Goal: Task Accomplishment & Management: Complete application form

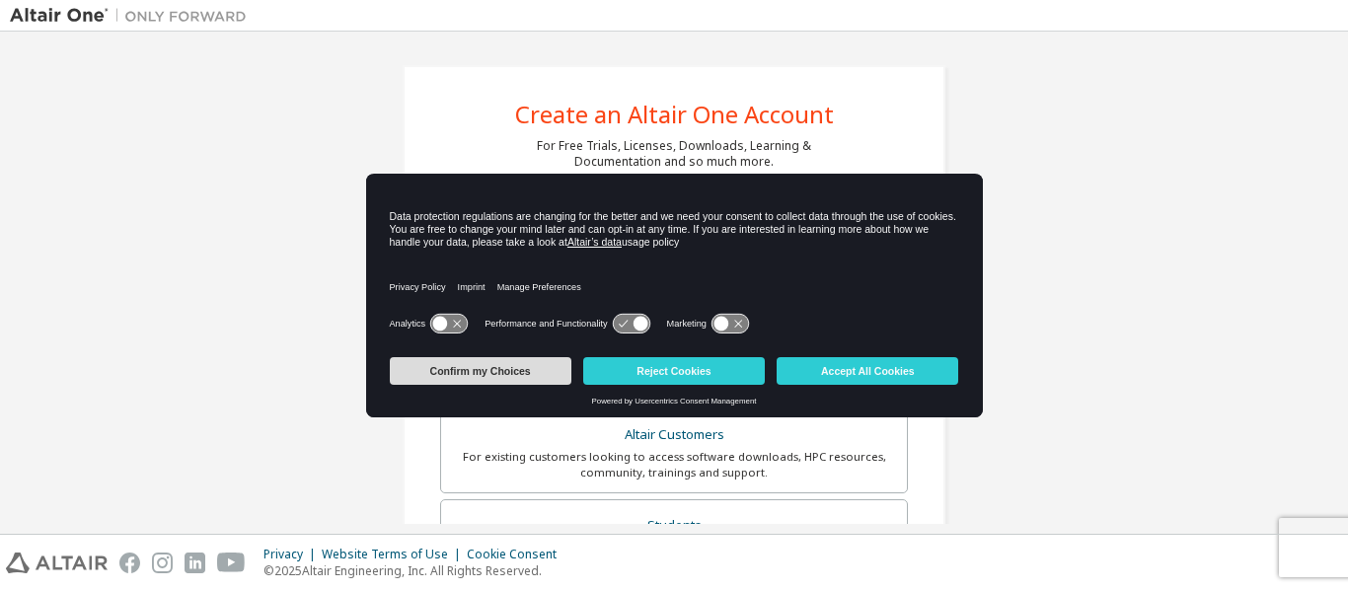
click at [477, 371] on button "Confirm my Choices" at bounding box center [481, 371] width 182 height 28
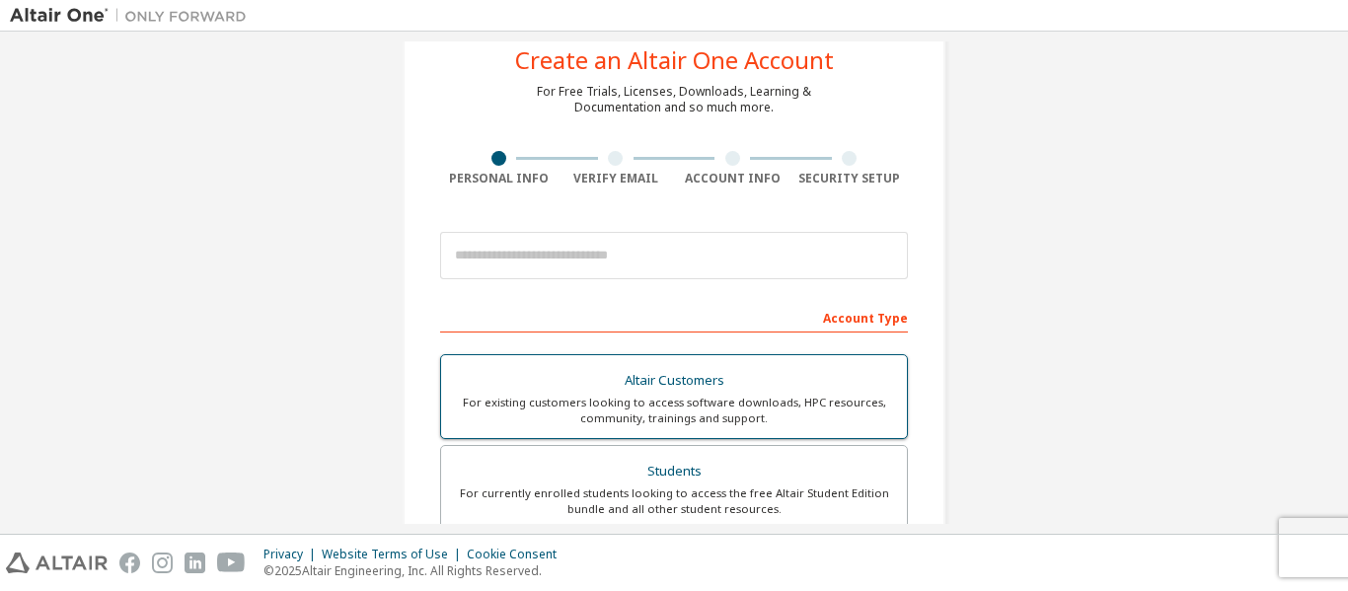
scroll to position [99, 0]
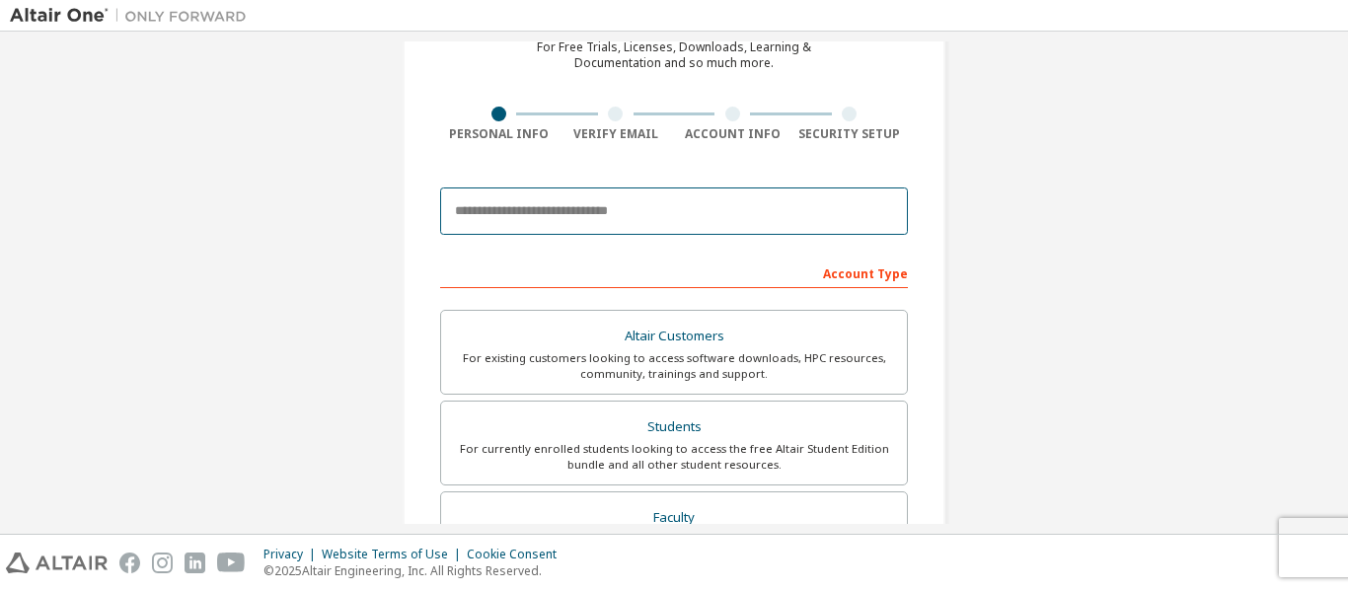
click at [531, 209] on input "email" at bounding box center [674, 210] width 468 height 47
click at [509, 207] on input "email" at bounding box center [674, 210] width 468 height 47
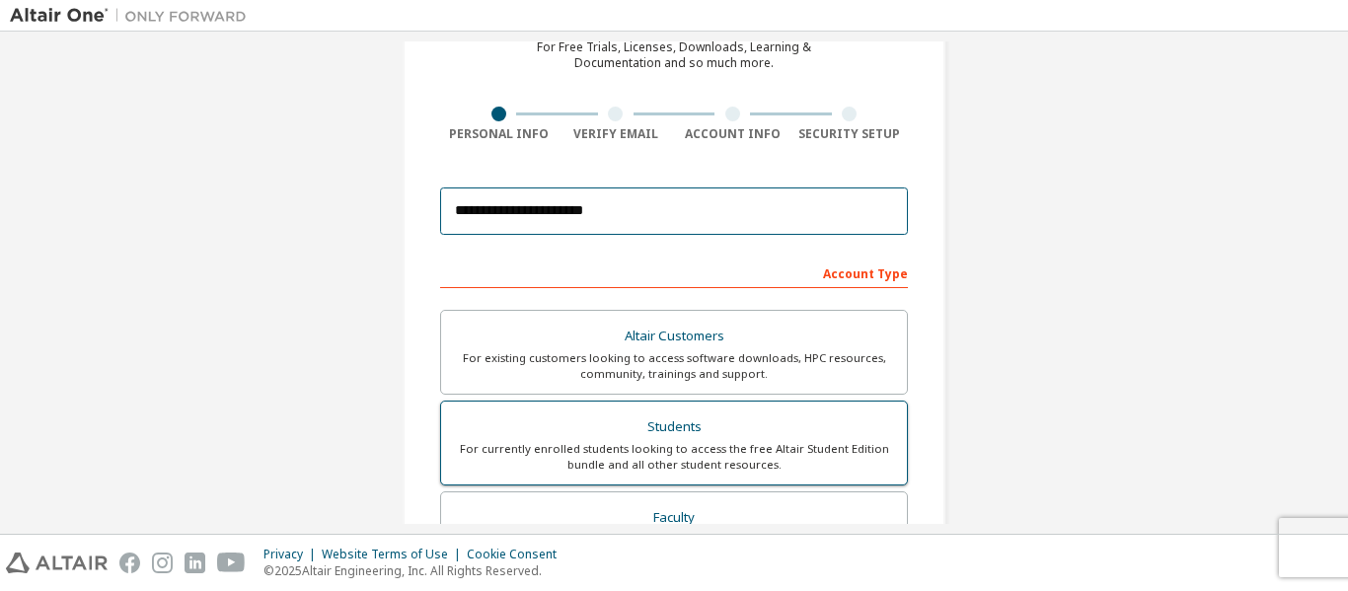
type input "**********"
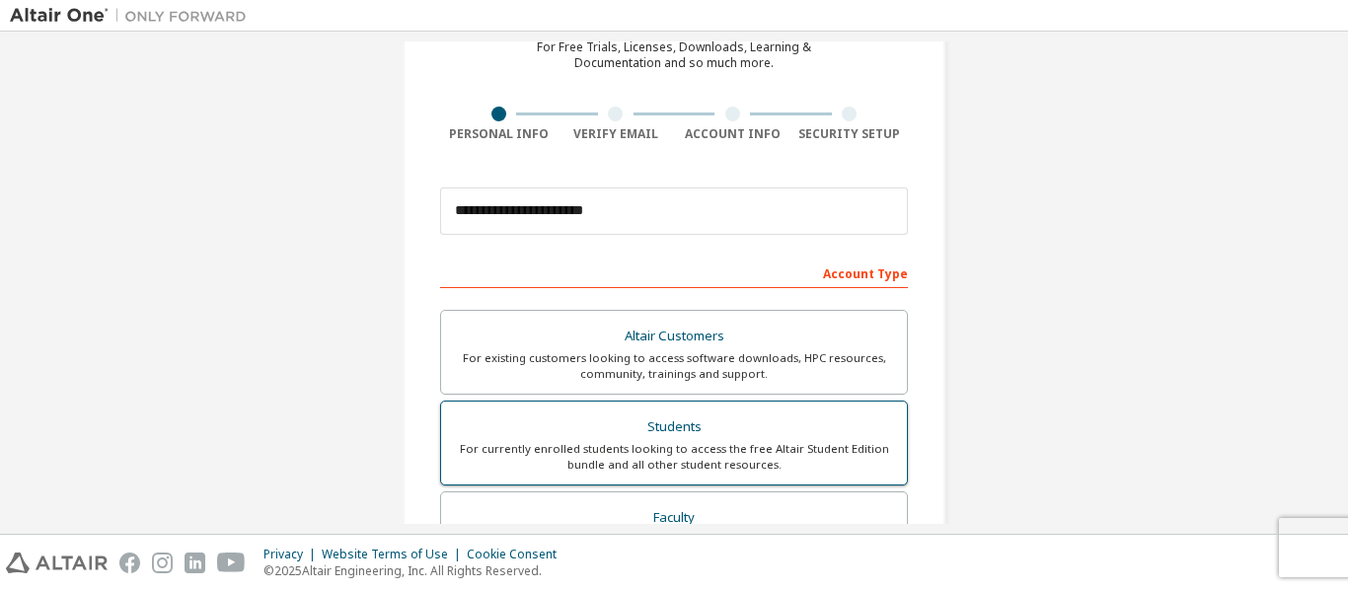
click at [620, 432] on div "Students" at bounding box center [674, 427] width 442 height 28
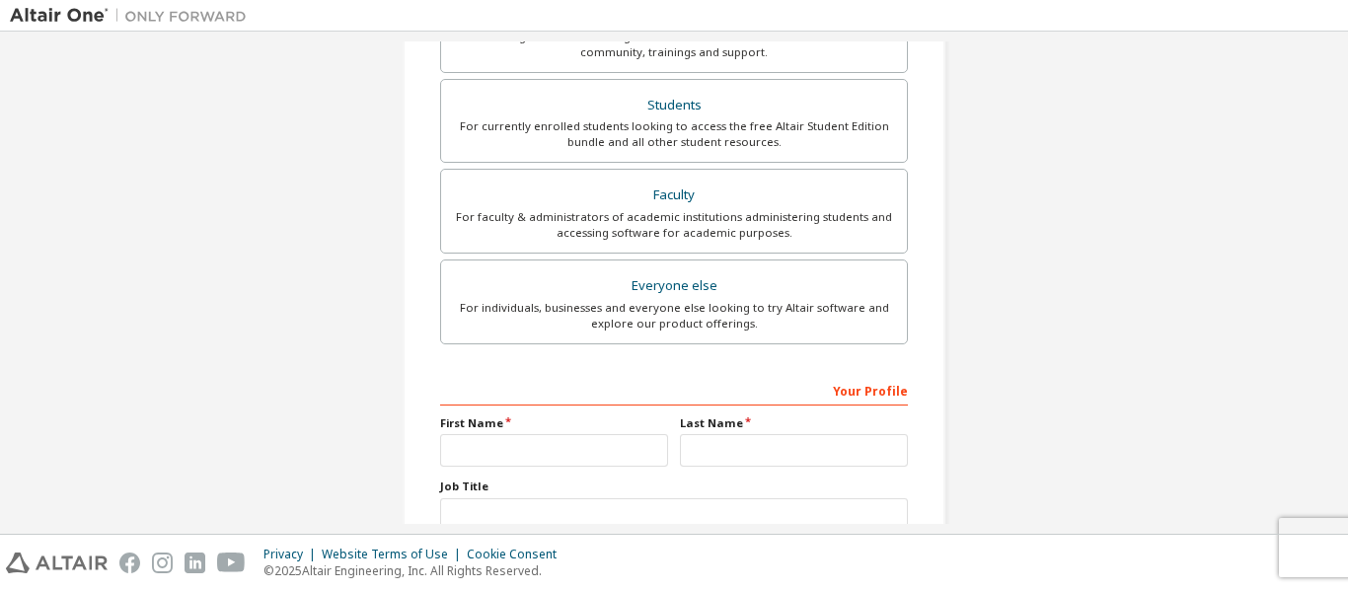
scroll to position [493, 0]
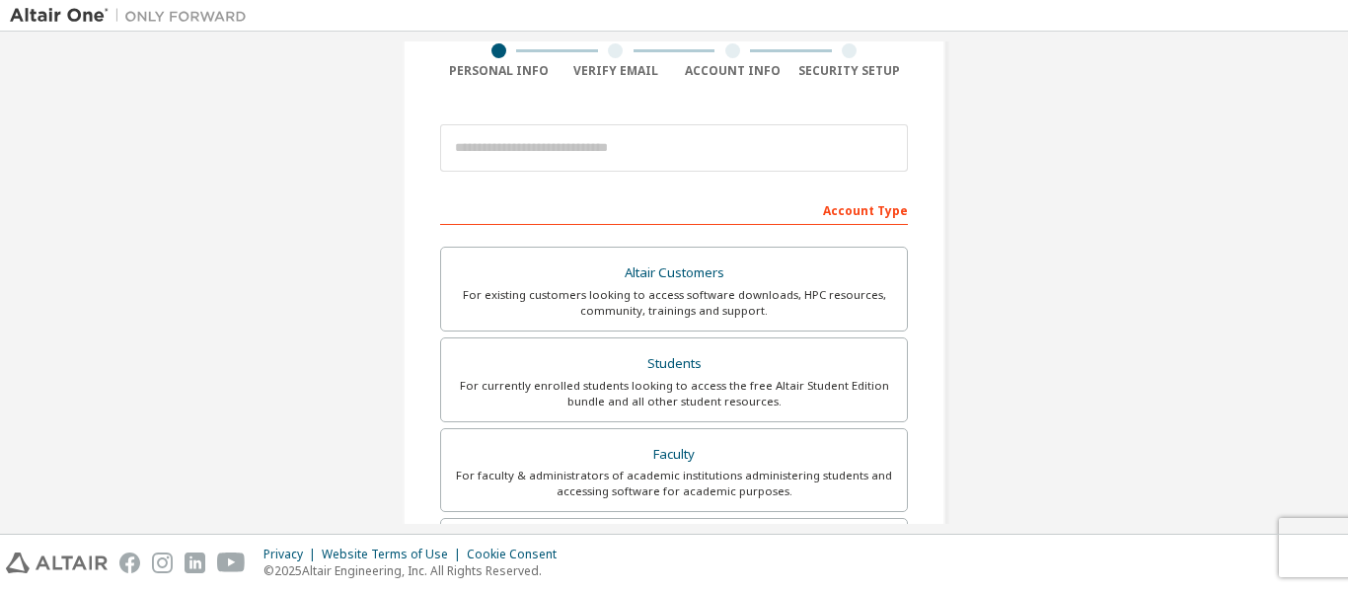
scroll to position [197, 0]
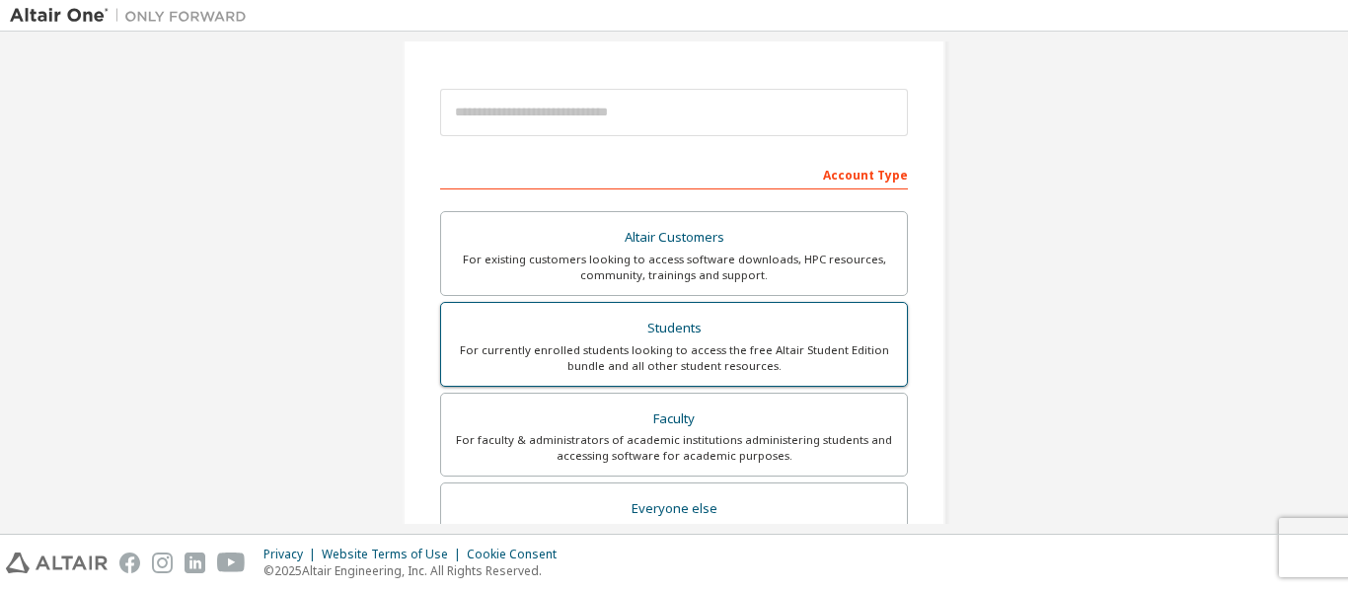
click at [657, 334] on div "Students" at bounding box center [674, 329] width 442 height 28
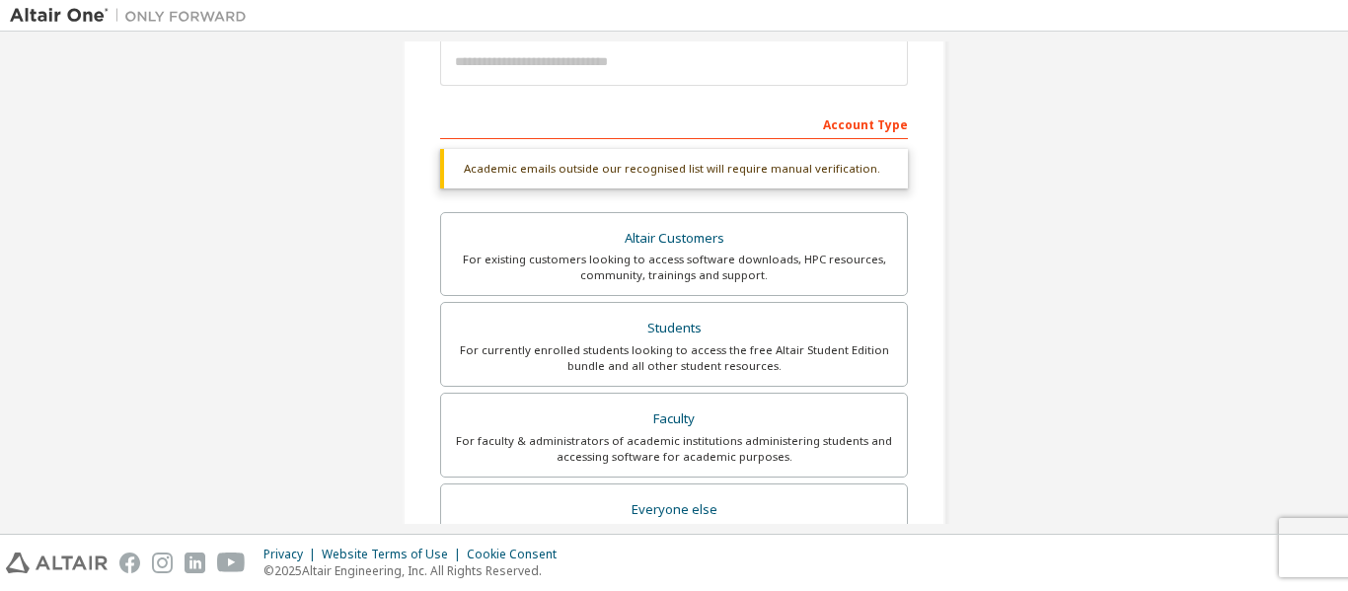
scroll to position [296, 0]
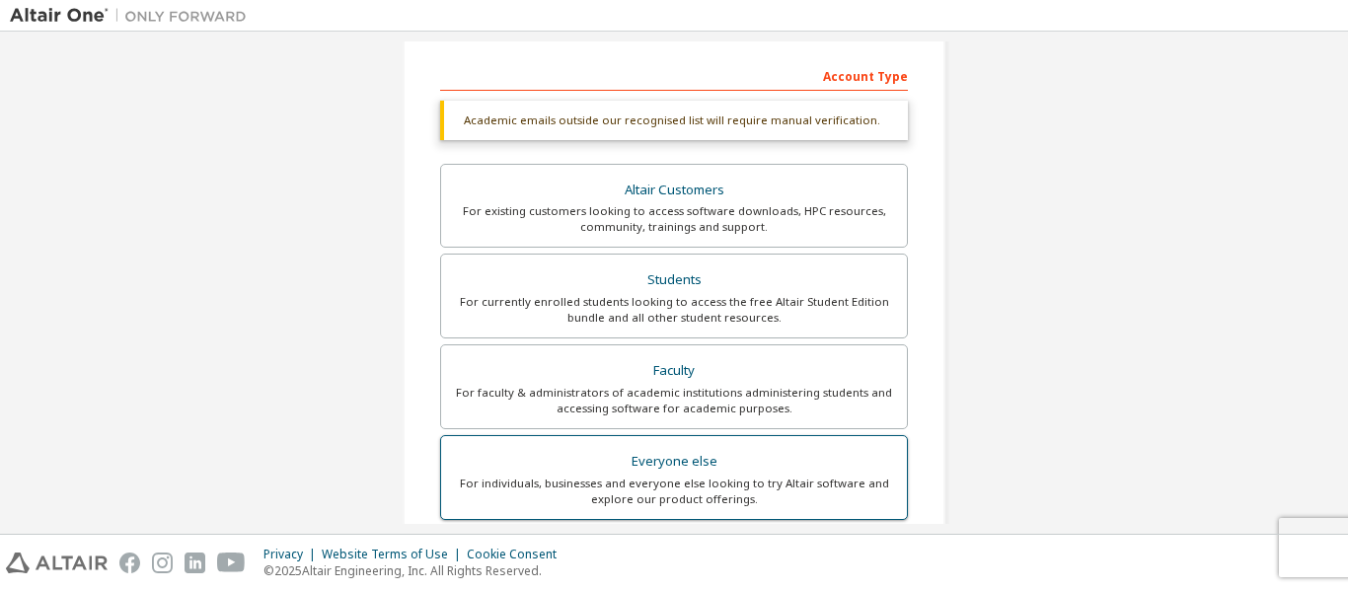
click at [592, 458] on div "Everyone else" at bounding box center [674, 462] width 442 height 28
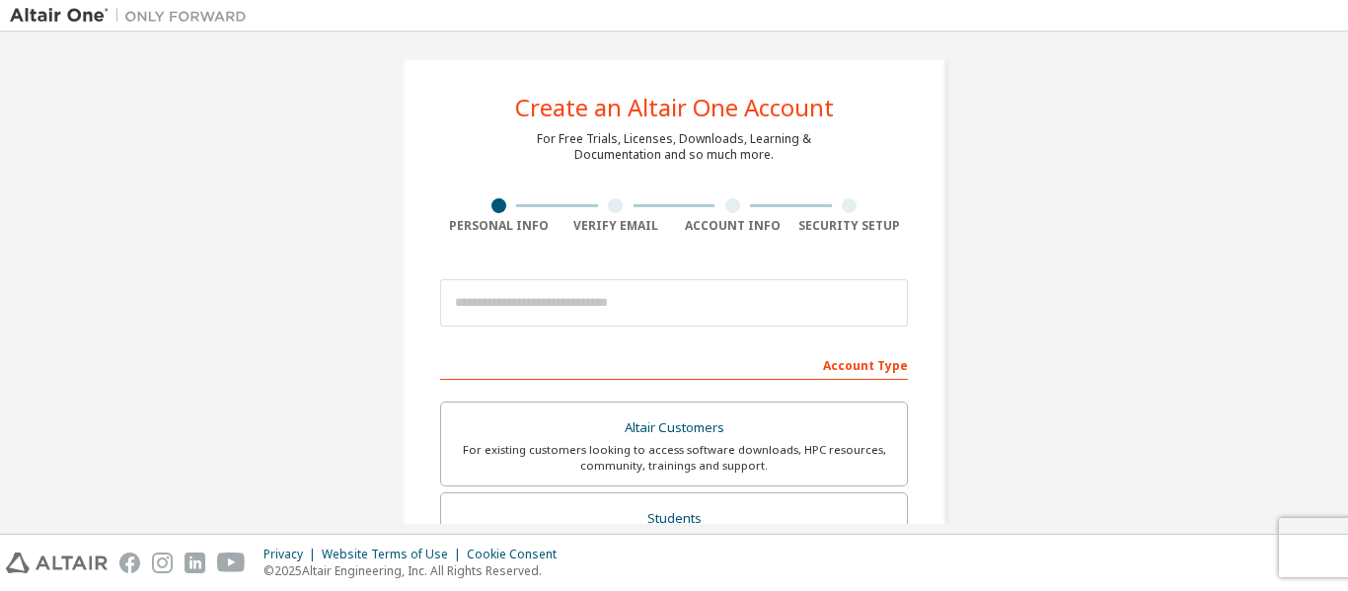
scroll to position [0, 0]
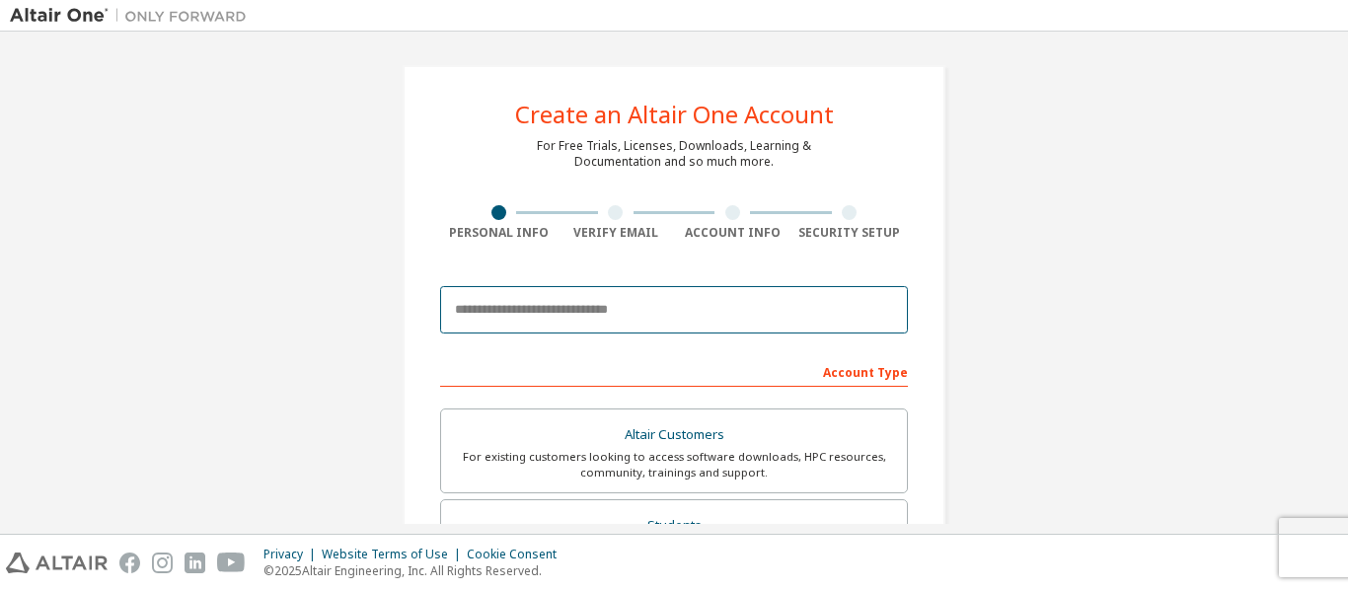
click at [547, 324] on input "email" at bounding box center [674, 309] width 468 height 47
click at [655, 305] on input "email" at bounding box center [674, 309] width 468 height 47
